Goal: Find contact information: Find contact information

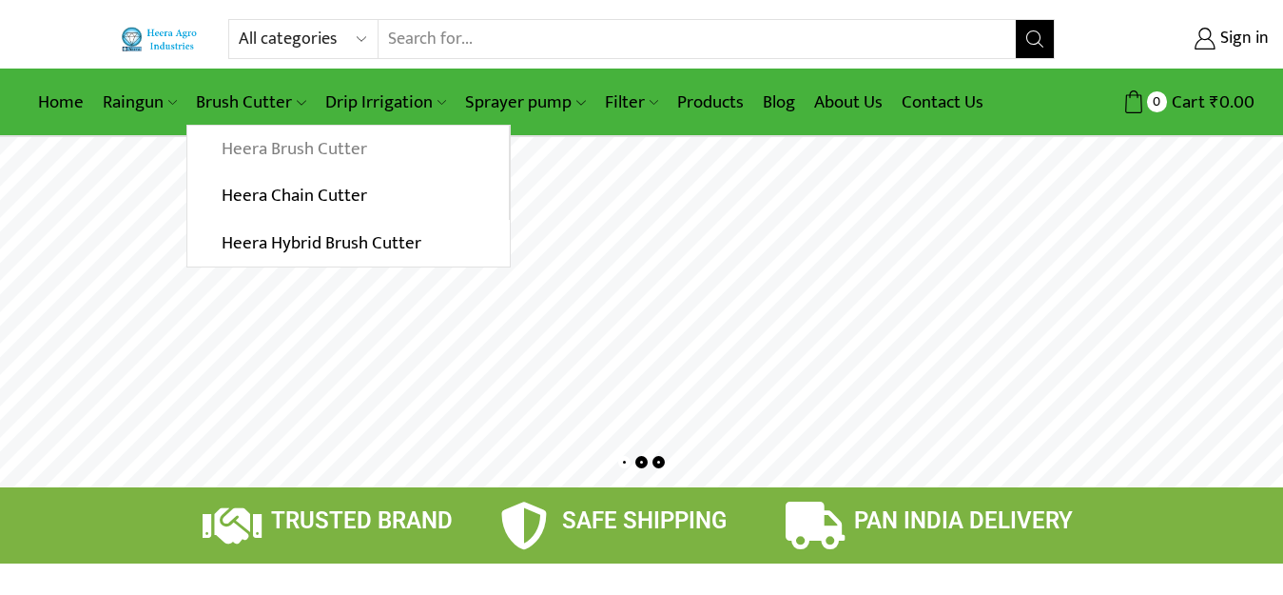
click at [258, 152] on link "Heera Brush Cutter" at bounding box center [347, 150] width 321 height 48
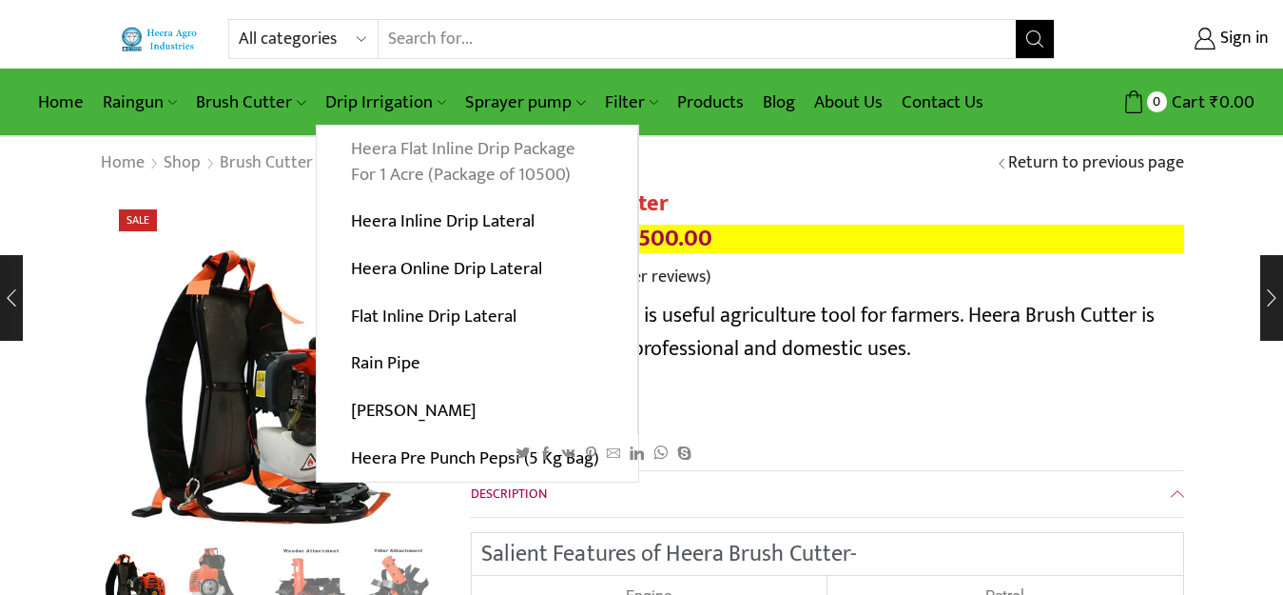
click at [389, 153] on link "Heera Flat Inline Drip Package For 1 Acre (Package of 10500)" at bounding box center [477, 162] width 321 height 73
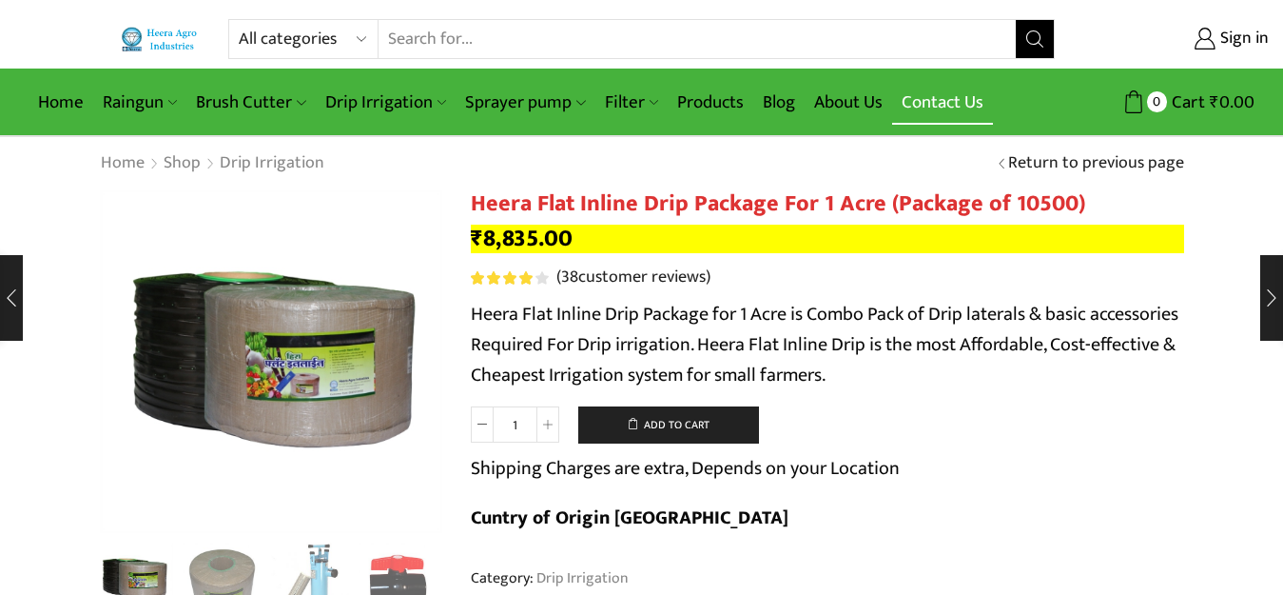
click at [925, 106] on link "Contact Us" at bounding box center [942, 102] width 101 height 45
